Goal: Task Accomplishment & Management: Manage account settings

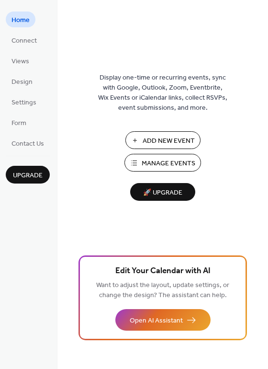
click at [164, 161] on span "Manage Events" at bounding box center [169, 164] width 54 height 10
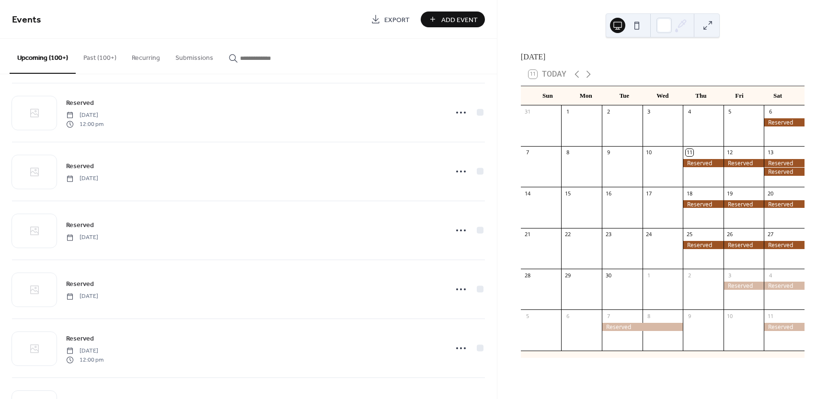
scroll to position [2181, 0]
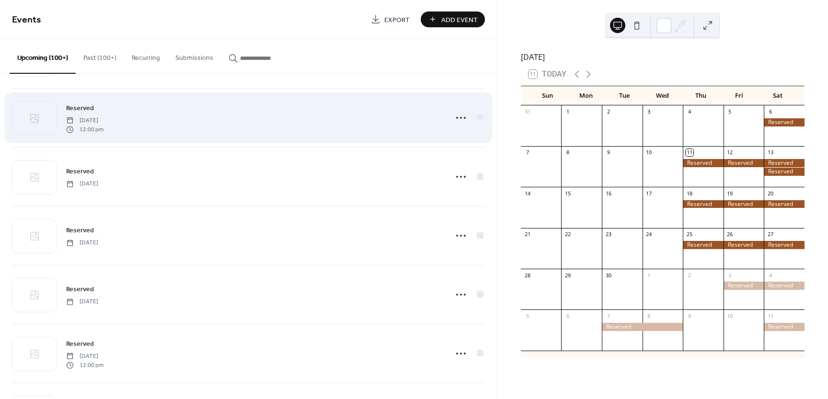
click at [302, 118] on div "Reserved [DATE] 12:00 pm" at bounding box center [253, 118] width 375 height 31
click at [457, 118] on icon at bounding box center [460, 117] width 15 height 15
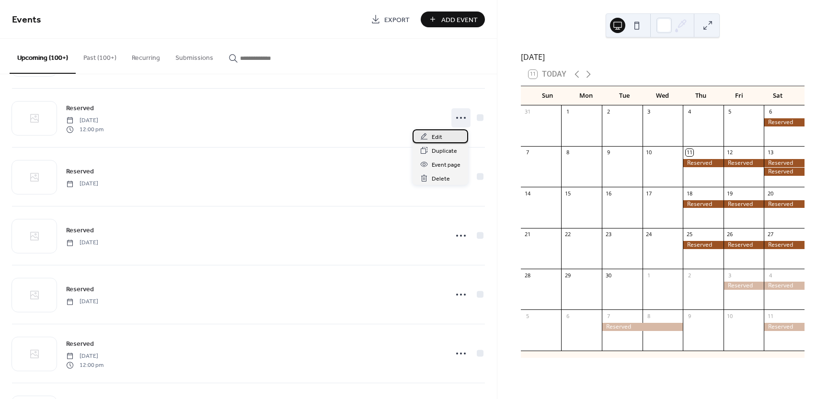
click at [450, 133] on div "Edit" at bounding box center [441, 136] width 56 height 14
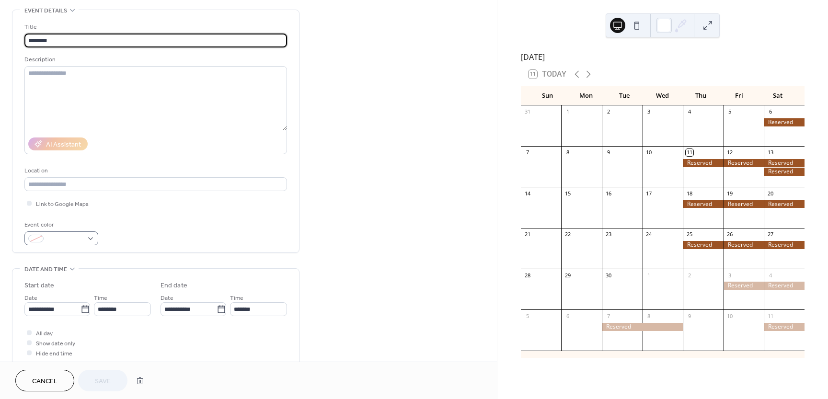
scroll to position [57, 0]
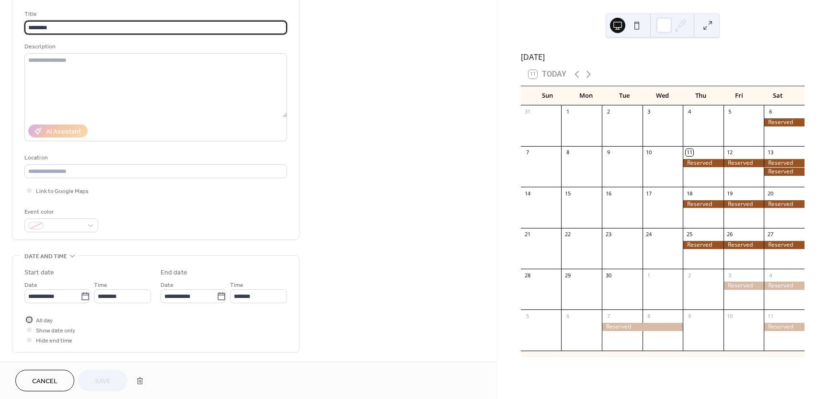
click at [46, 319] on span "All day" at bounding box center [44, 321] width 17 height 10
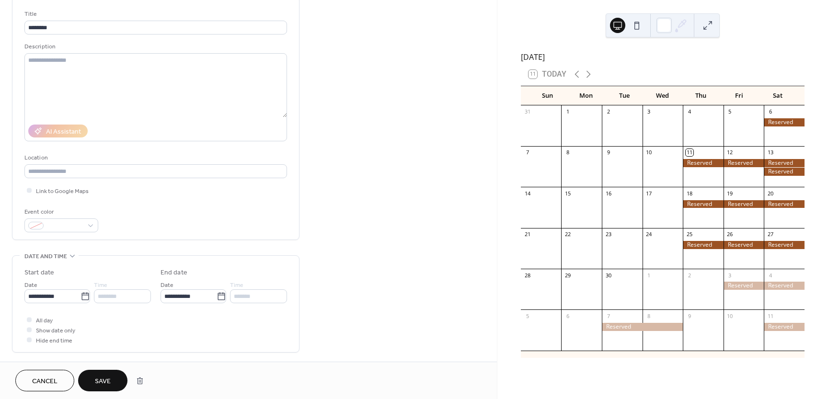
click at [107, 387] on span "Save" at bounding box center [103, 382] width 16 height 10
